Goal: Transaction & Acquisition: Obtain resource

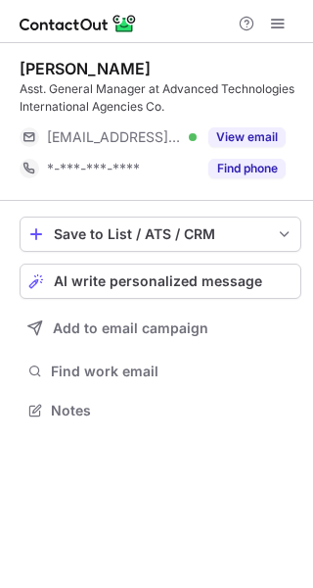
scroll to position [397, 313]
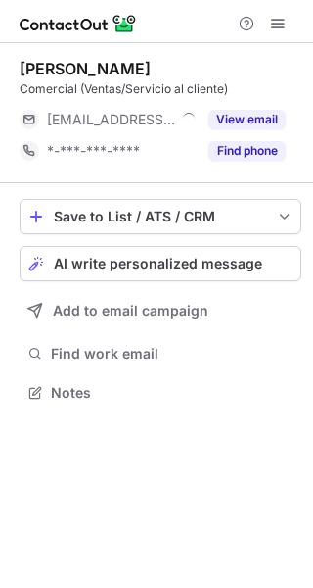
scroll to position [379, 313]
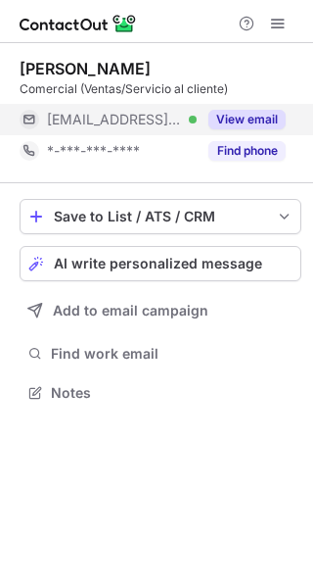
click at [247, 114] on button "View email" at bounding box center [247, 120] width 77 height 20
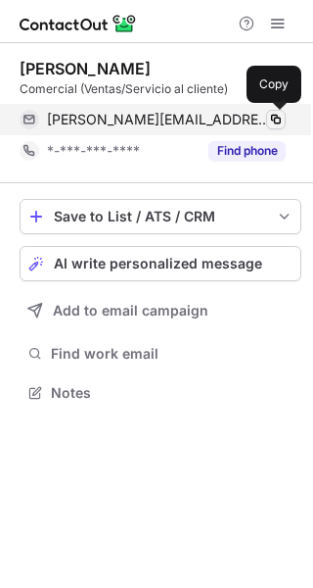
click at [274, 117] on span at bounding box center [276, 120] width 16 height 16
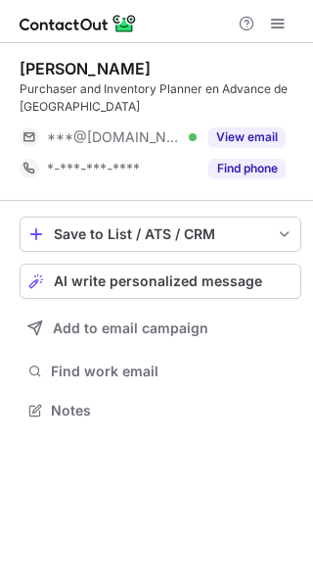
scroll to position [397, 313]
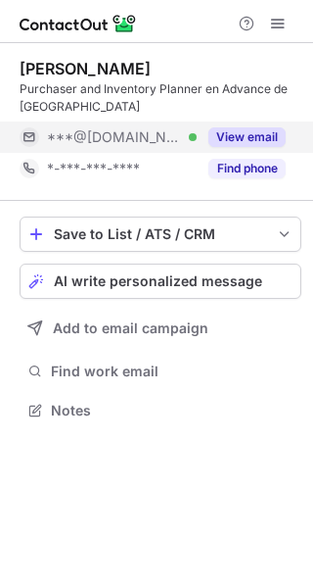
click at [256, 130] on button "View email" at bounding box center [247, 137] width 77 height 20
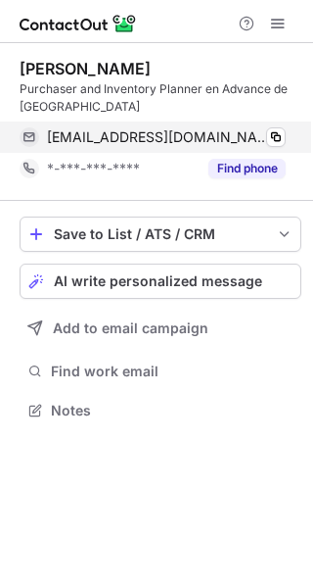
click at [286, 141] on div "[EMAIL_ADDRESS][DOMAIN_NAME] Verified Copy" at bounding box center [153, 136] width 266 height 31
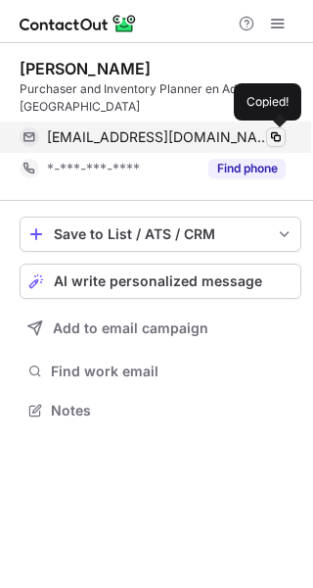
click at [285, 138] on button at bounding box center [276, 137] width 20 height 20
